Goal: Communication & Community: Share content

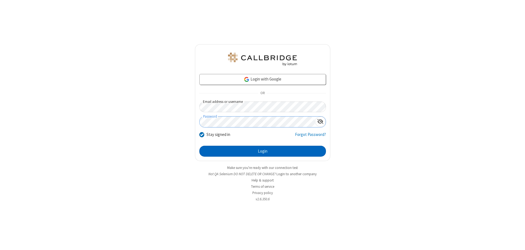
click at [262, 151] on button "Login" at bounding box center [262, 151] width 127 height 11
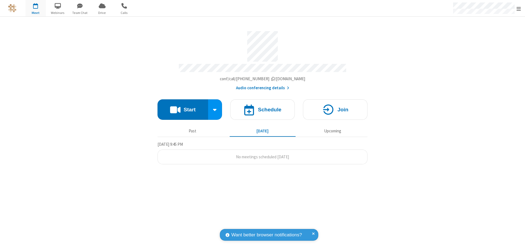
click at [183, 107] on button "Start" at bounding box center [182, 109] width 51 height 20
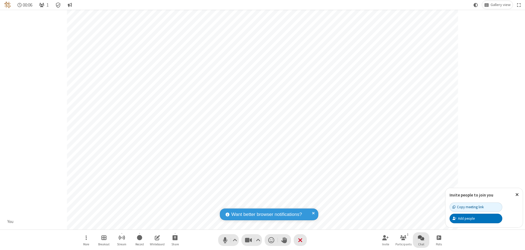
click at [421, 238] on span "Open chat" at bounding box center [421, 237] width 7 height 7
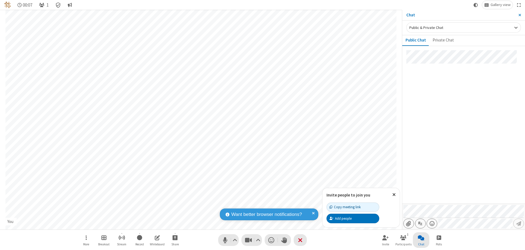
type input "C:\fakepath\doc_test.docx"
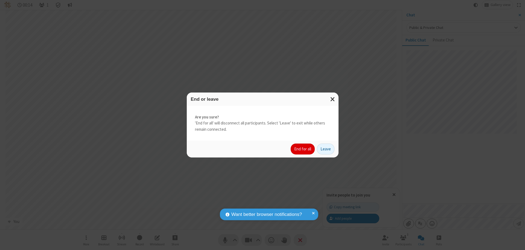
click at [303, 149] on button "End for all" at bounding box center [302, 149] width 24 height 11
